Goal: Transaction & Acquisition: Purchase product/service

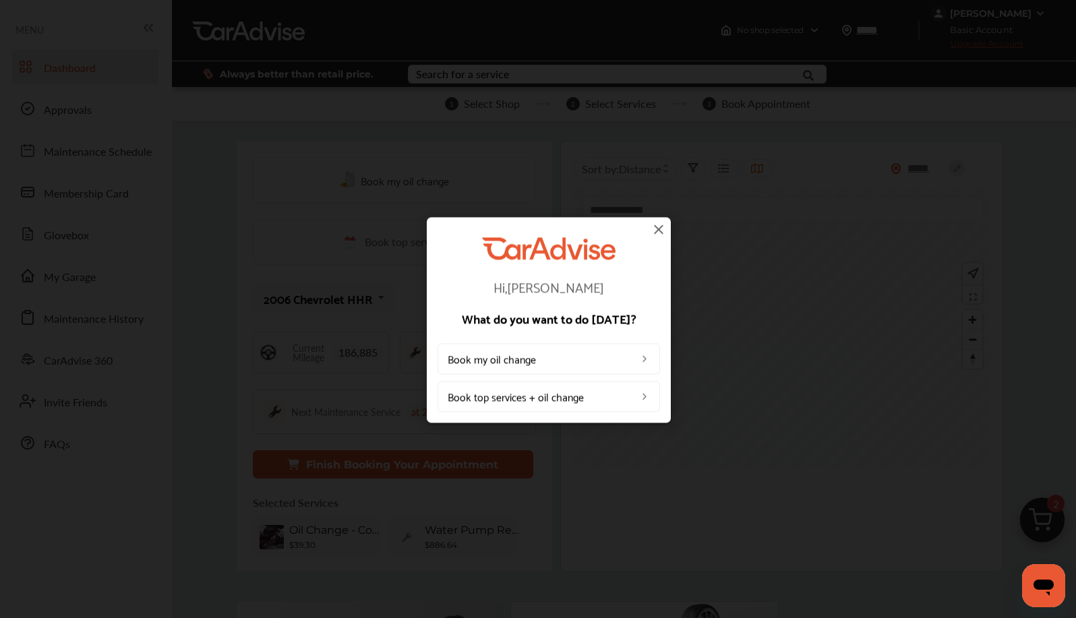
click at [658, 228] on img at bounding box center [658, 229] width 16 height 16
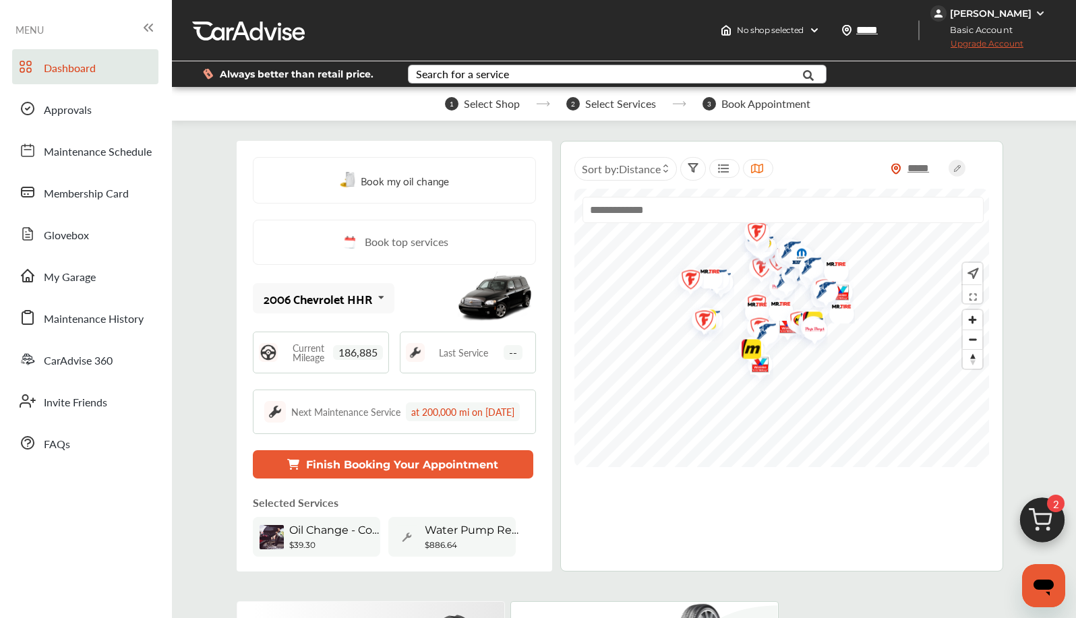
click at [466, 75] on div "Search for a service" at bounding box center [462, 74] width 93 height 11
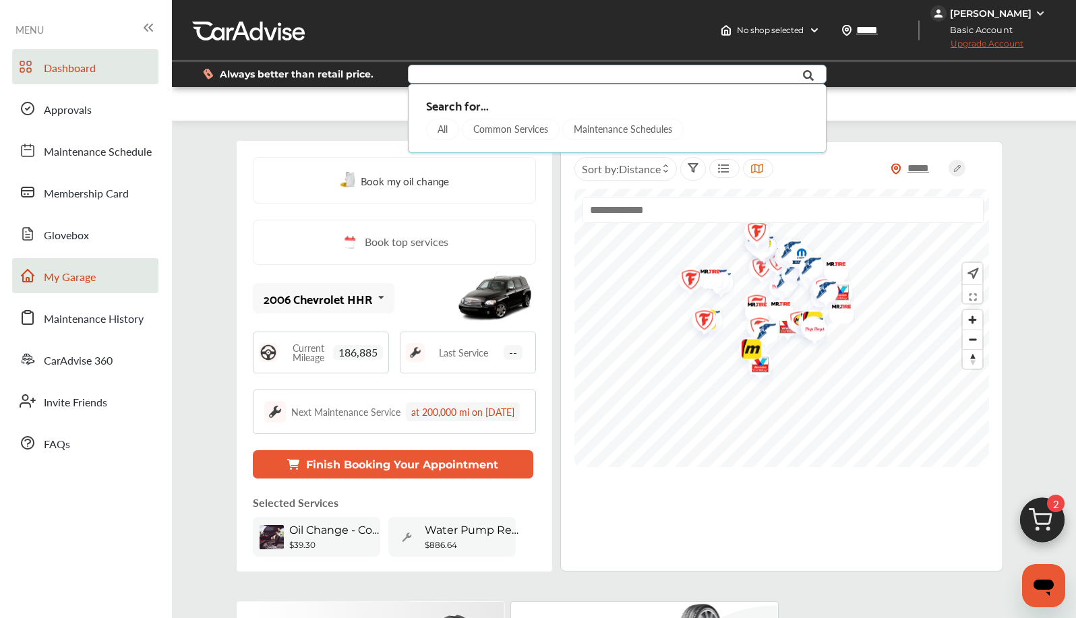
click at [71, 272] on span "My Garage" at bounding box center [70, 278] width 52 height 18
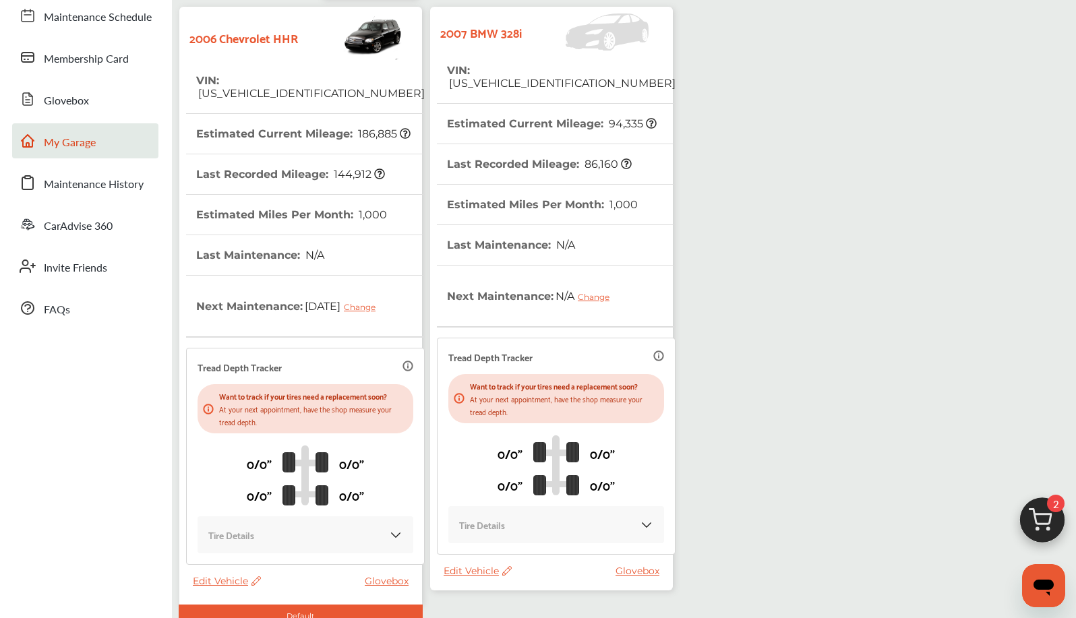
scroll to position [117, 0]
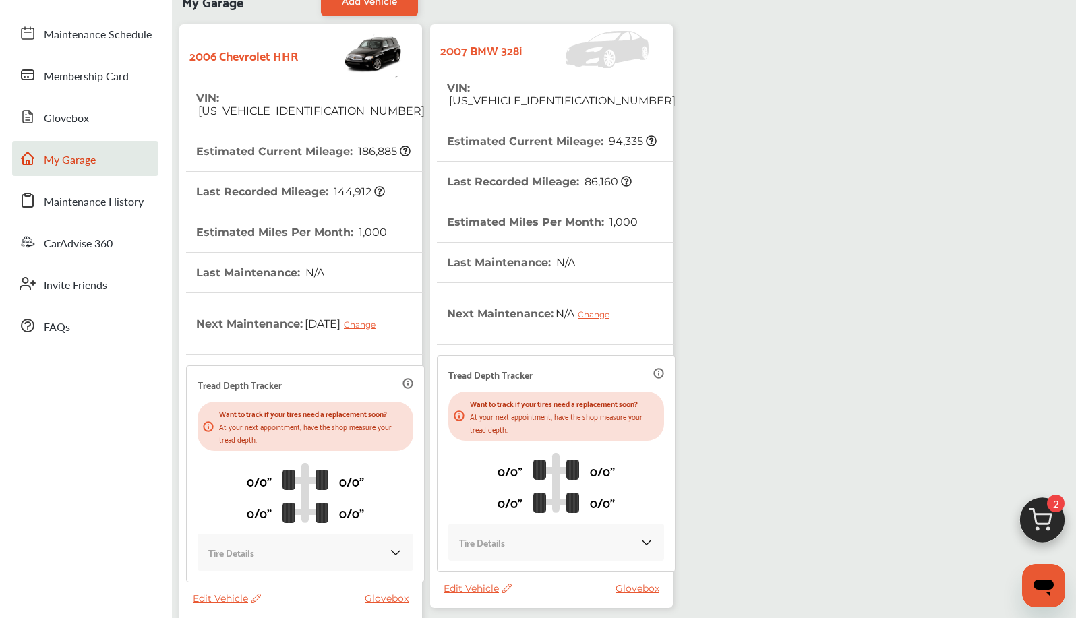
click at [650, 135] on icon at bounding box center [651, 140] width 11 height 11
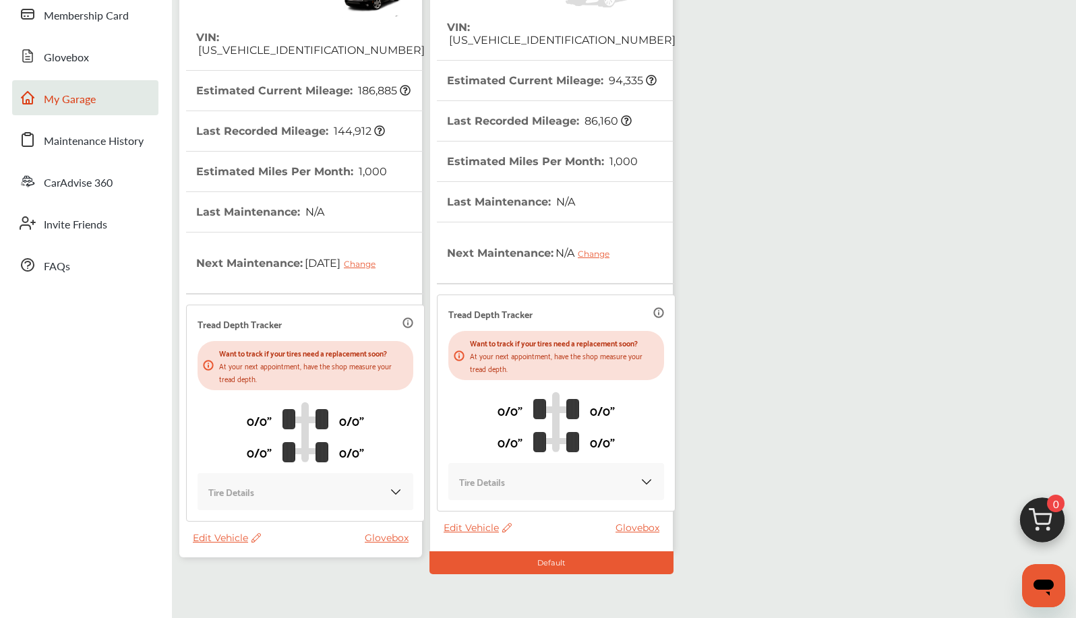
scroll to position [56, 0]
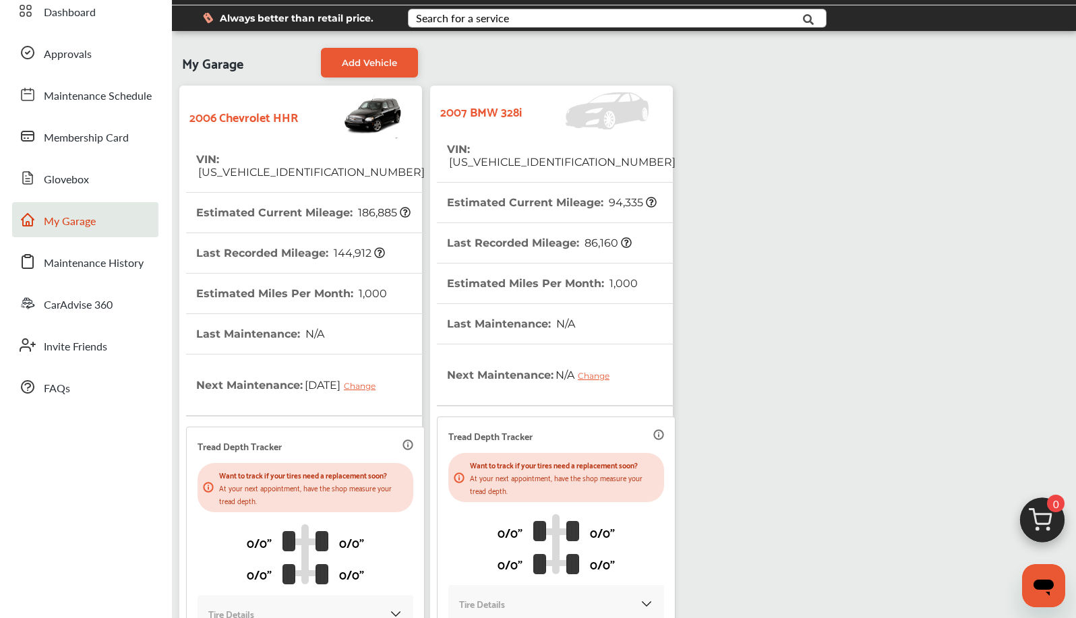
click at [503, 115] on strong "2007 BMW 328i" at bounding box center [481, 110] width 82 height 21
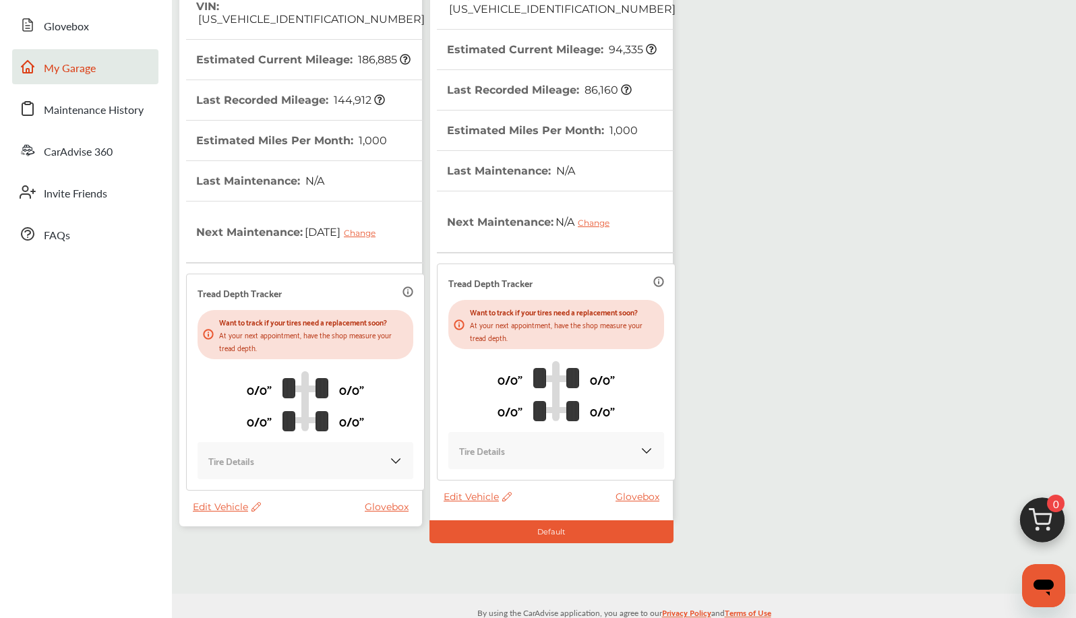
scroll to position [234, 0]
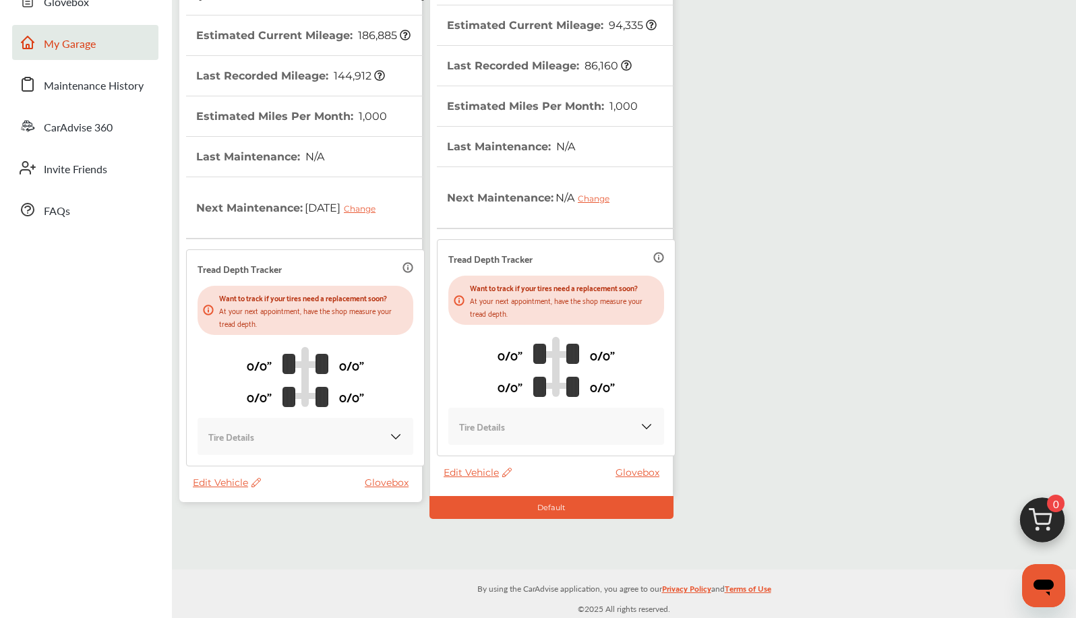
click at [558, 496] on div "Default" at bounding box center [551, 507] width 244 height 23
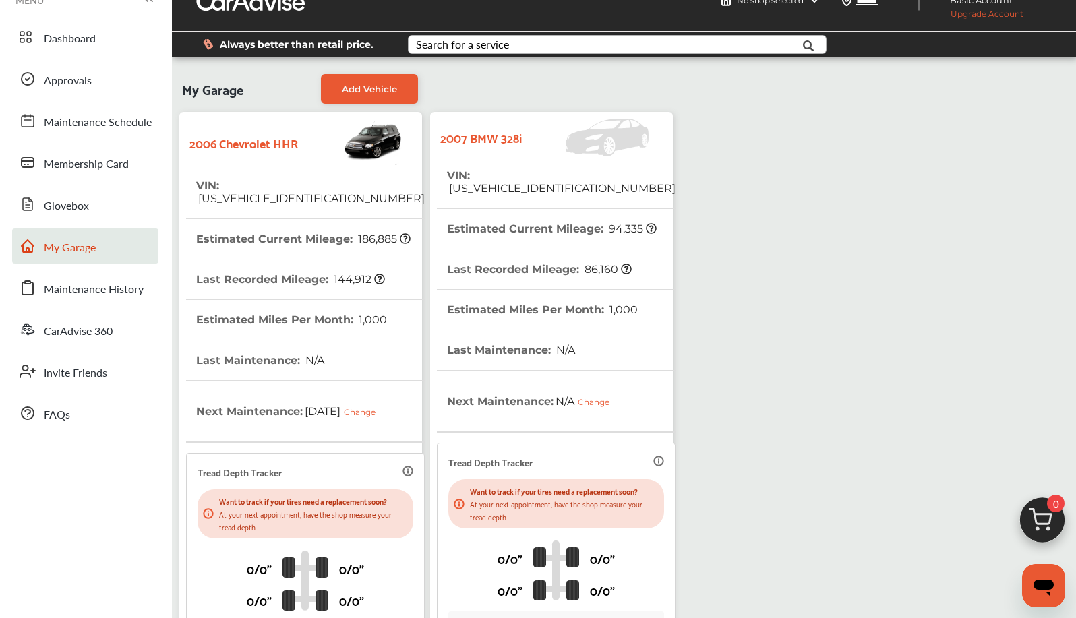
scroll to position [0, 0]
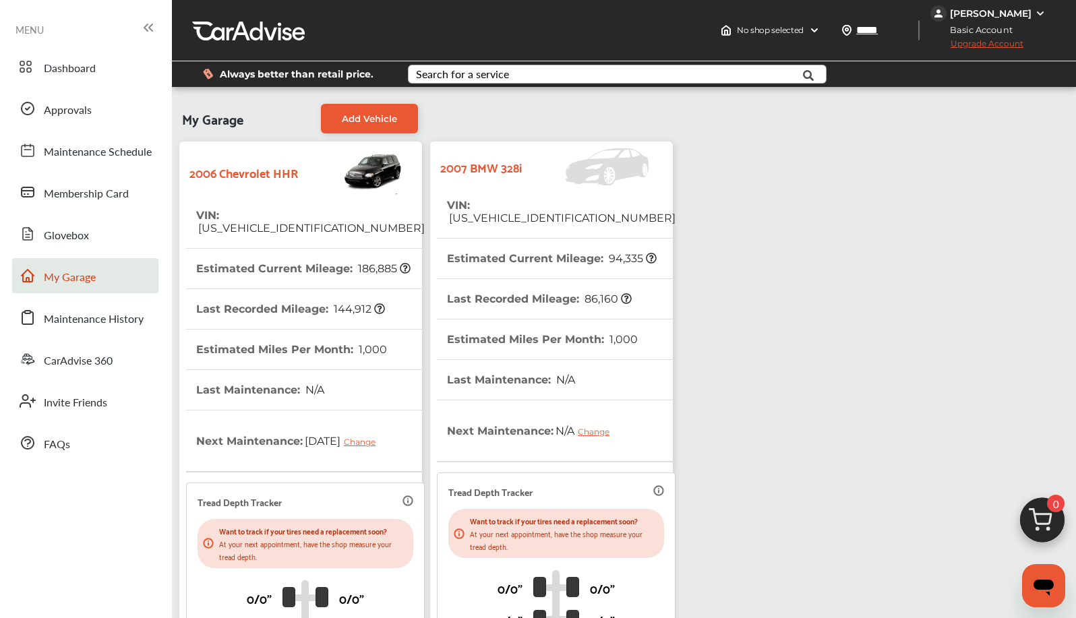
click at [462, 69] on div "Search for a service" at bounding box center [462, 74] width 93 height 11
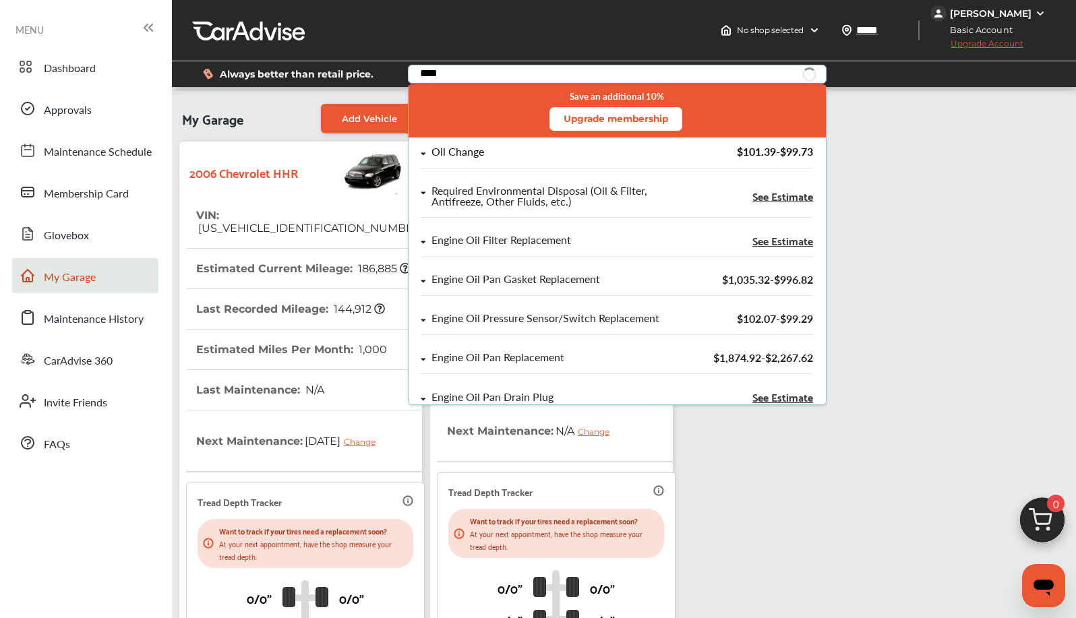
type input "***"
click at [472, 153] on div "Oil Change" at bounding box center [457, 151] width 53 height 11
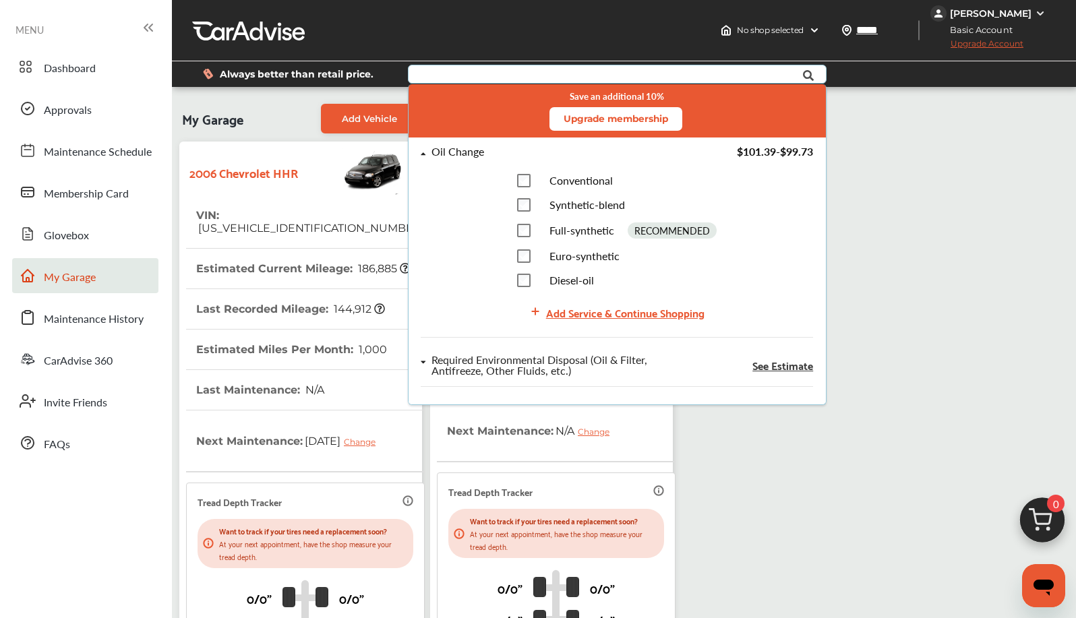
click at [451, 201] on div "Conventional Synthetic-blend Full-synthetic RECOMMENDED Euro-synthetic Diesel-o…" at bounding box center [617, 230] width 392 height 113
click at [755, 215] on div "Conventional Synthetic-blend Full-synthetic RECOMMENDED Euro-synthetic Diesel-o…" at bounding box center [617, 230] width 392 height 113
click at [679, 316] on div "Add Service & Continue Shopping" at bounding box center [625, 312] width 158 height 18
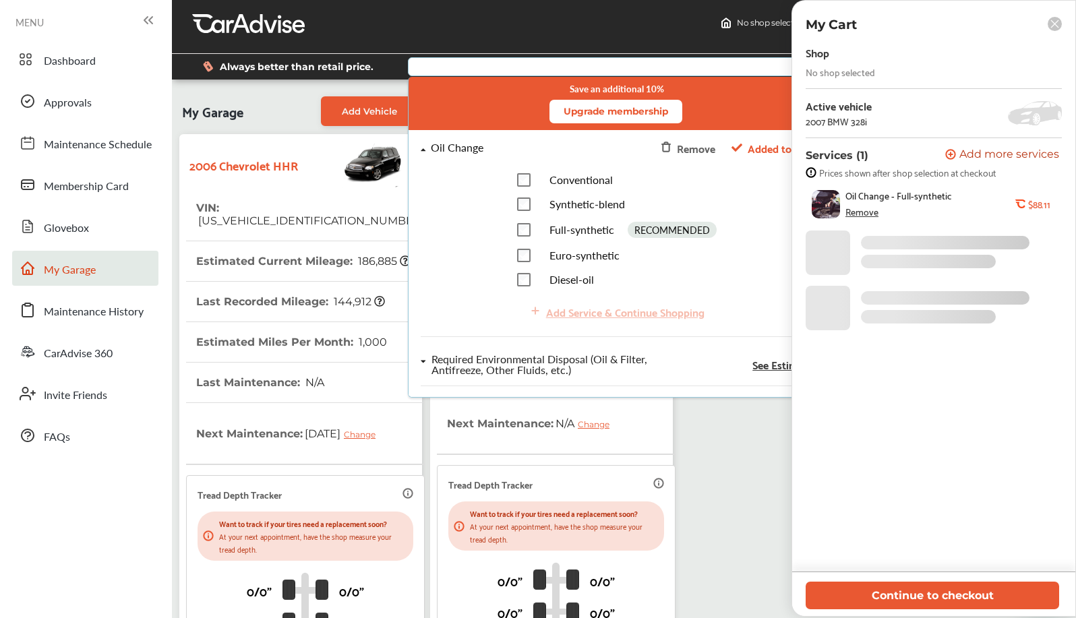
scroll to position [6, 0]
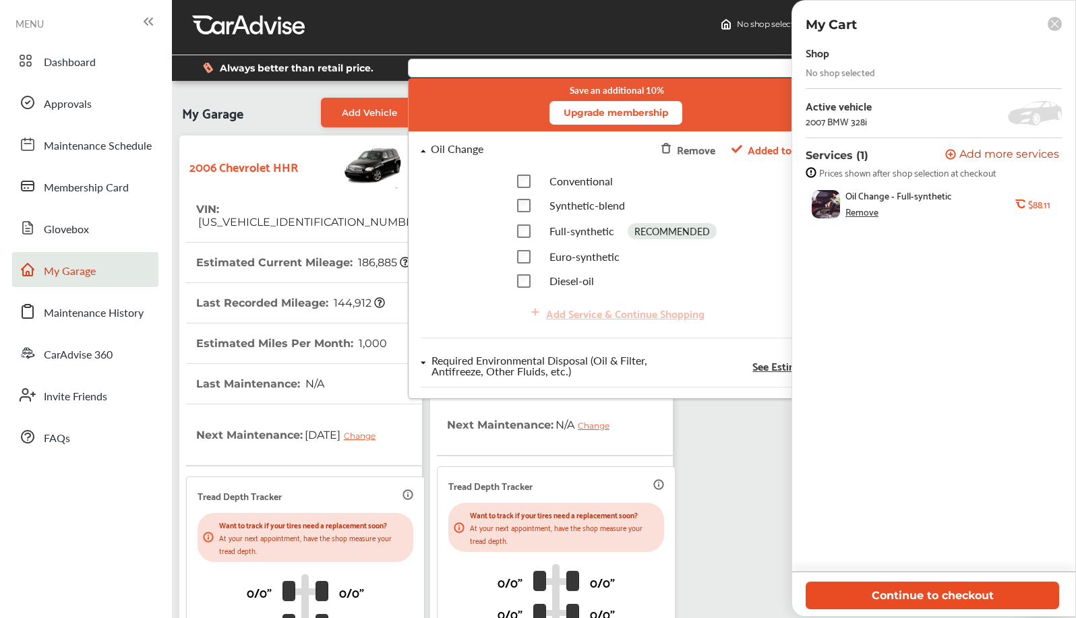
click at [928, 596] on button "Continue to checkout" at bounding box center [931, 596] width 253 height 28
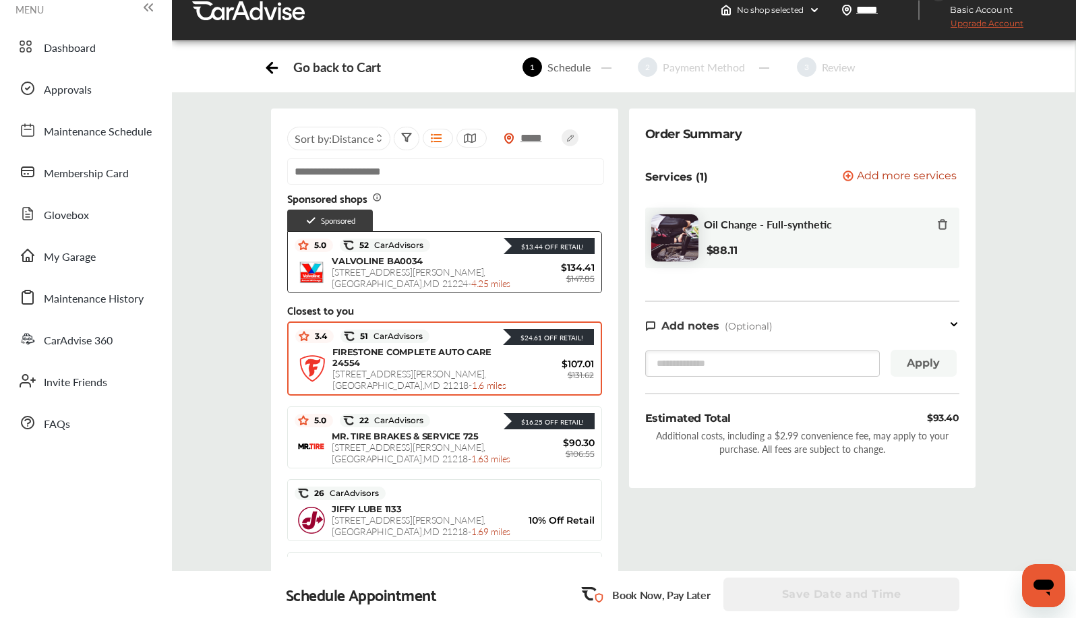
click at [529, 368] on span "$107.01" at bounding box center [553, 364] width 81 height 12
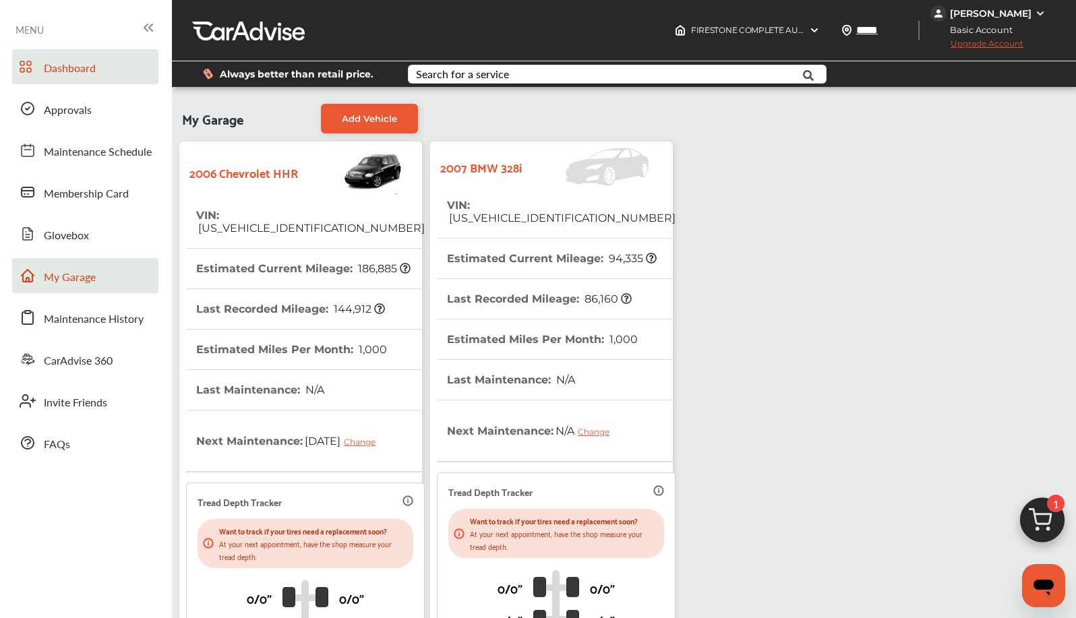
click at [74, 69] on span "Dashboard" at bounding box center [70, 69] width 52 height 18
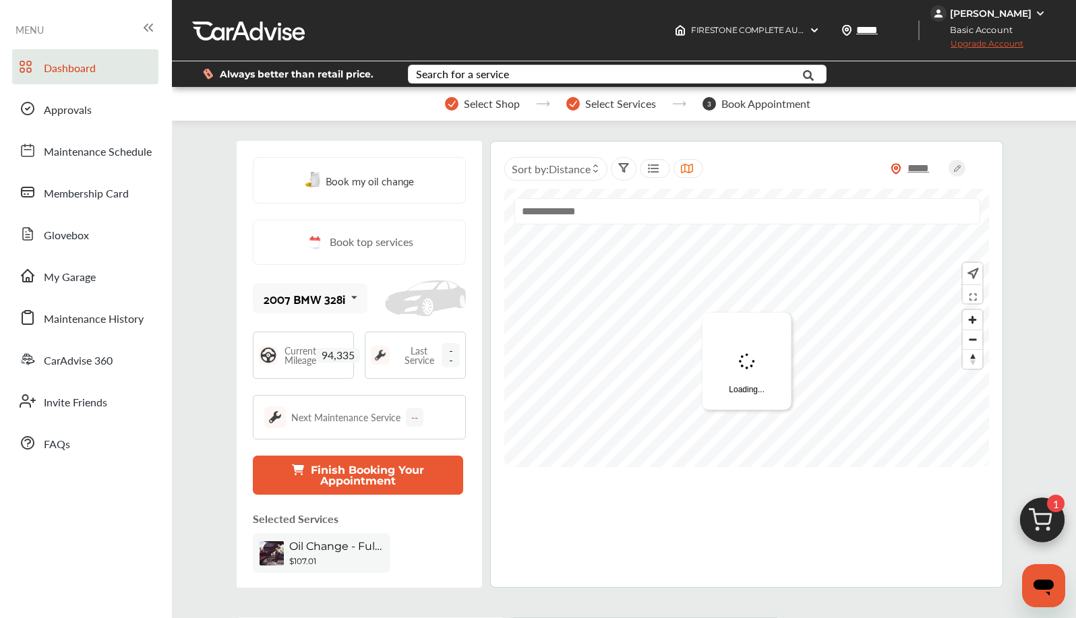
click at [348, 183] on span "Book my oil change" at bounding box center [369, 180] width 88 height 18
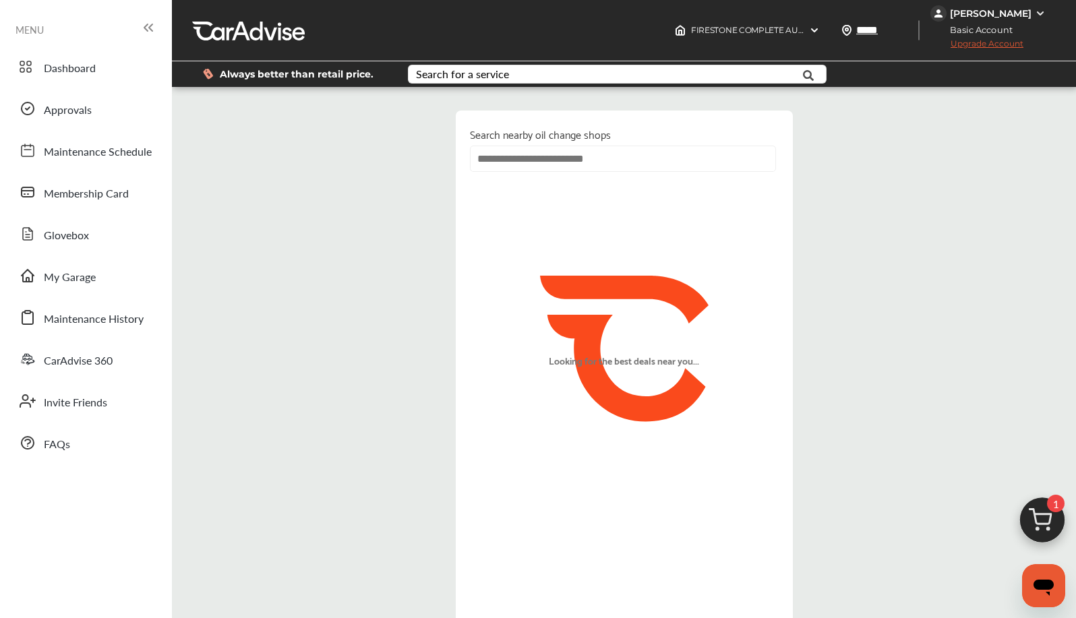
click at [497, 156] on input "text" at bounding box center [623, 159] width 306 height 26
type input "*****"
